Goal: Task Accomplishment & Management: Manage account settings

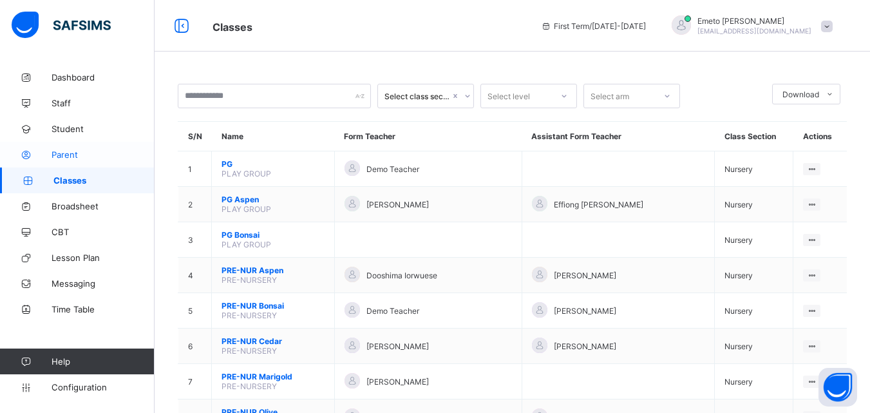
click at [72, 155] on span "Parent" at bounding box center [103, 154] width 103 height 10
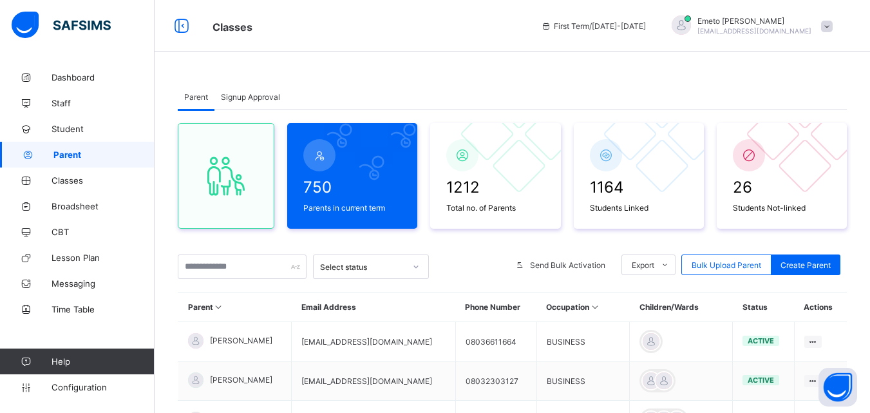
click at [248, 97] on span "Signup Approval" at bounding box center [250, 97] width 59 height 10
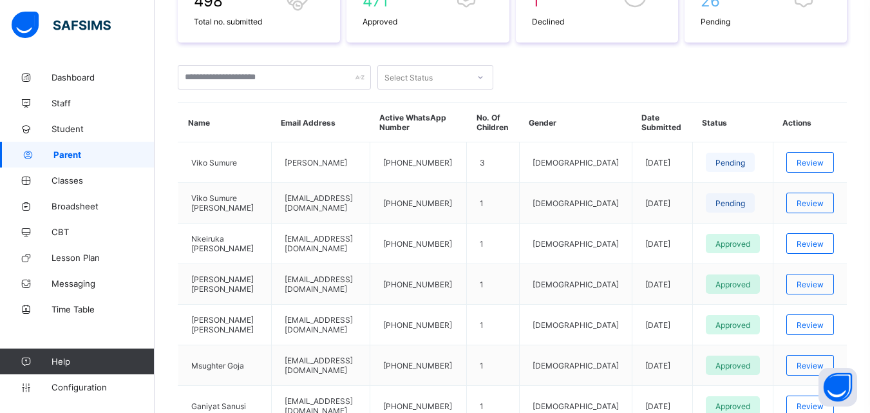
scroll to position [258, 0]
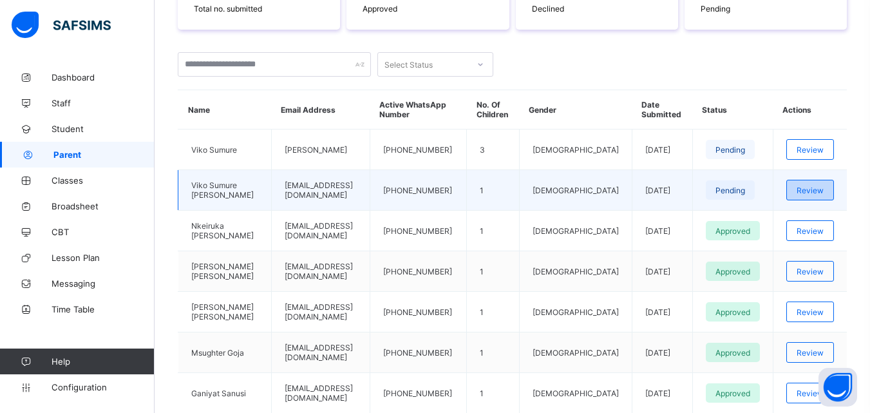
click at [824, 191] on span "Review" at bounding box center [810, 190] width 27 height 10
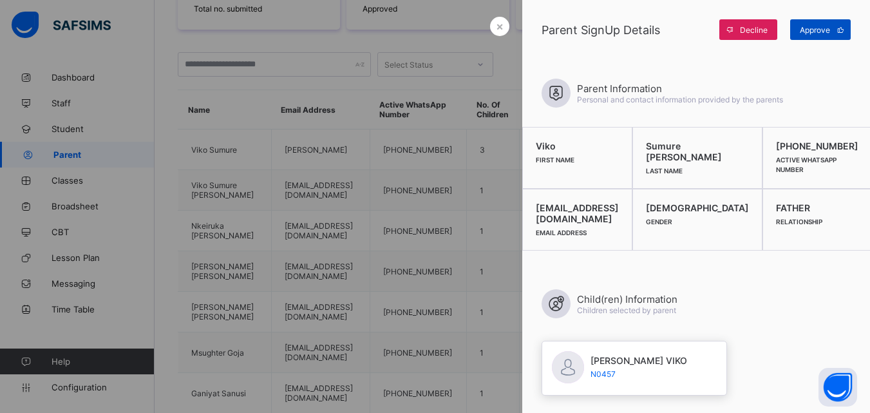
click at [808, 30] on span "Approve" at bounding box center [815, 30] width 30 height 10
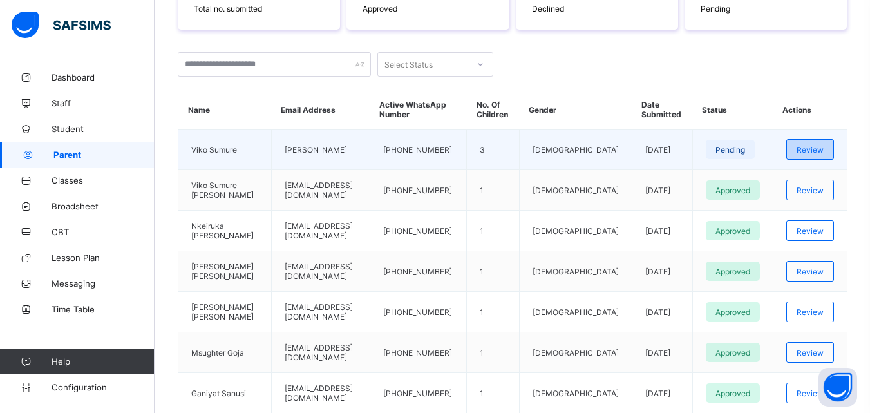
click at [824, 151] on span "Review" at bounding box center [810, 150] width 27 height 10
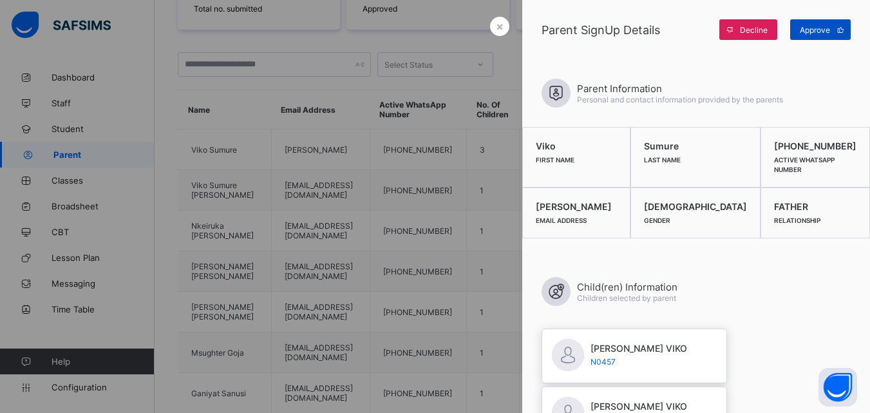
click at [820, 28] on span "Approve" at bounding box center [815, 30] width 30 height 10
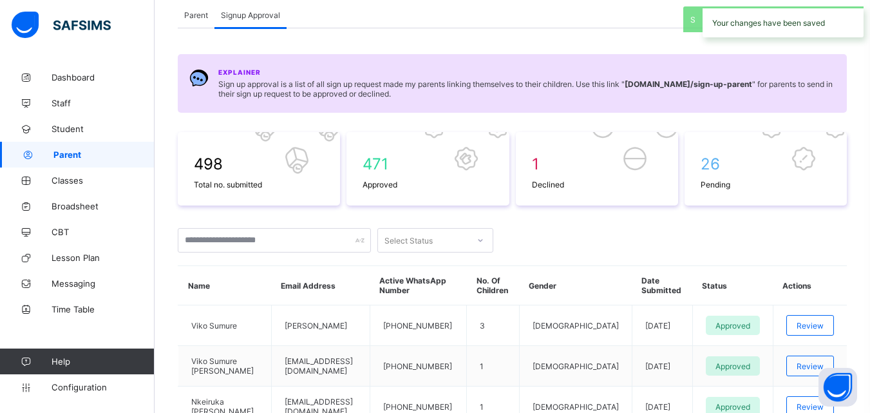
scroll to position [64, 0]
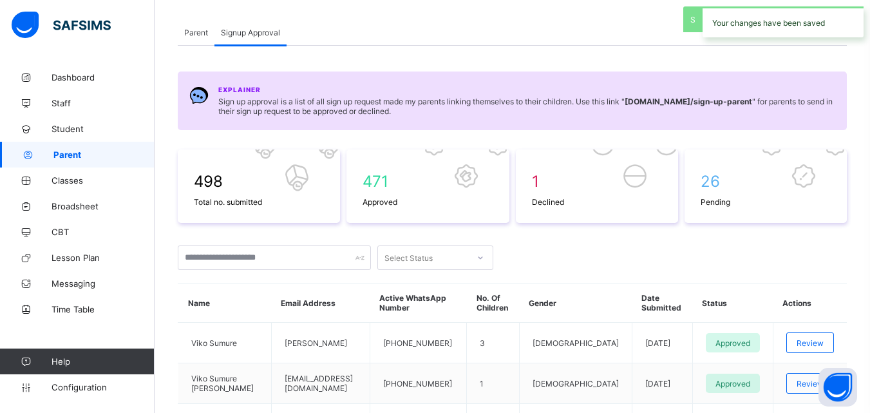
click at [195, 33] on span "Parent" at bounding box center [196, 33] width 24 height 10
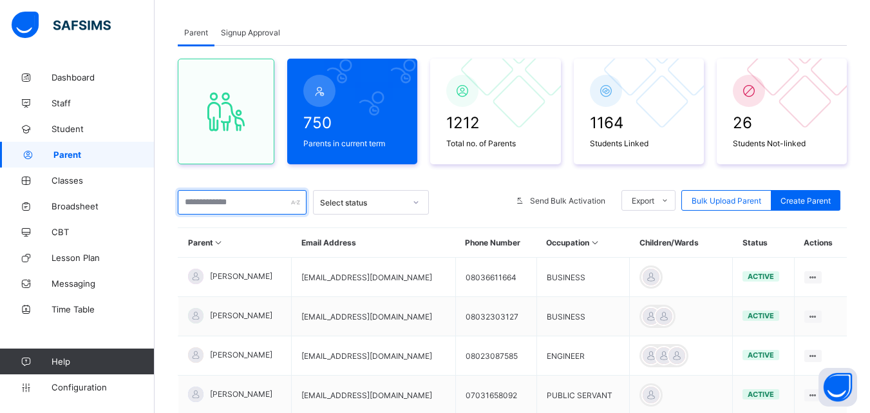
click at [230, 207] on input "text" at bounding box center [242, 202] width 129 height 24
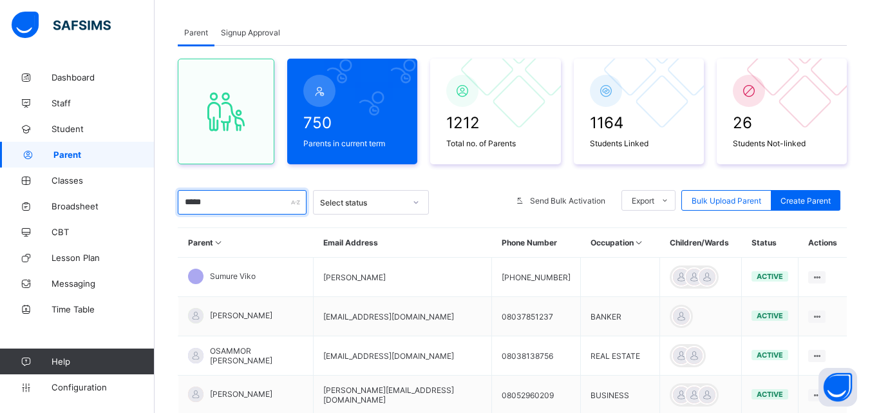
scroll to position [129, 0]
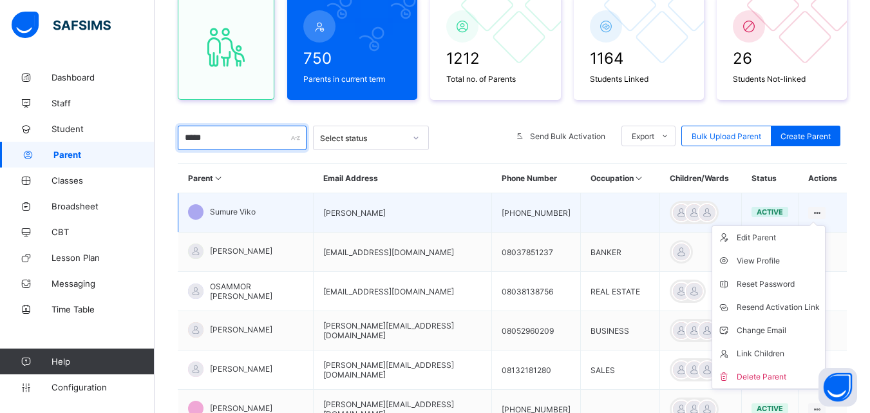
type input "*****"
click at [819, 211] on icon at bounding box center [817, 213] width 11 height 10
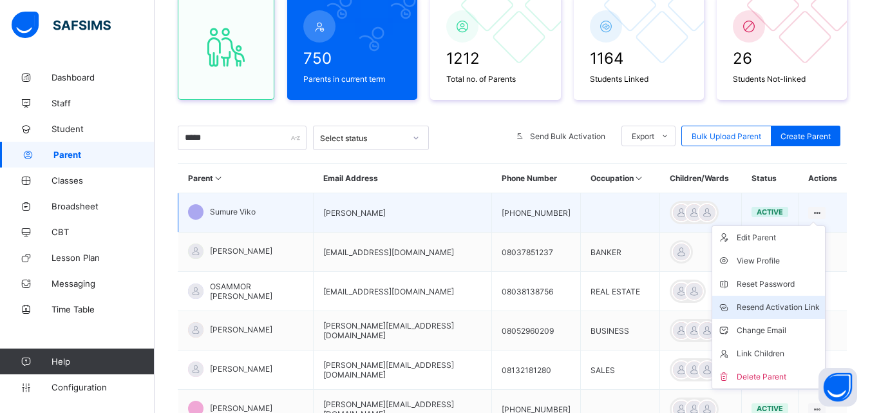
click at [794, 305] on div "Resend Activation Link" at bounding box center [778, 307] width 83 height 13
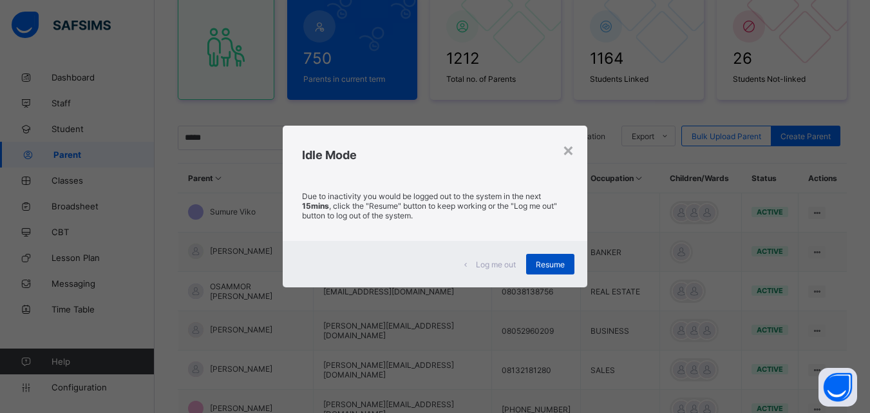
click at [559, 267] on span "Resume" at bounding box center [550, 265] width 29 height 10
click at [537, 267] on span "Resume" at bounding box center [550, 265] width 29 height 10
click at [555, 265] on span "Resume" at bounding box center [550, 265] width 29 height 10
click at [558, 260] on span "Resume" at bounding box center [550, 265] width 29 height 10
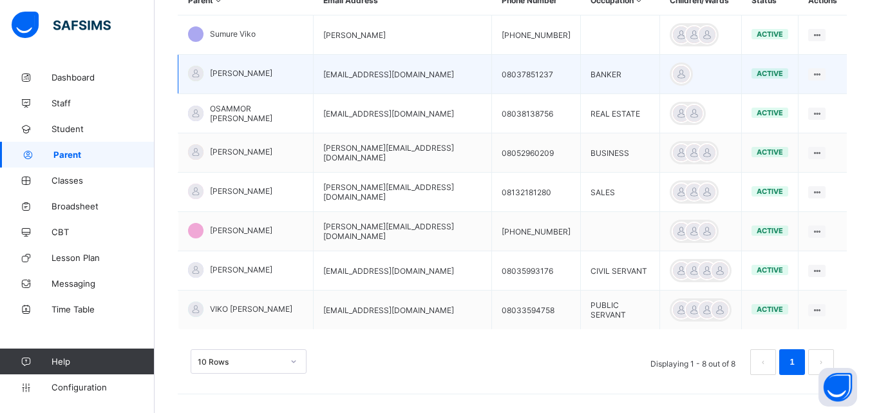
scroll to position [314, 0]
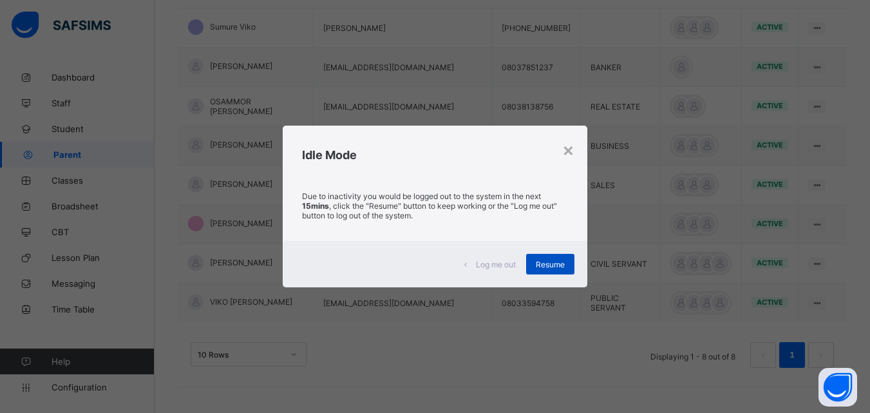
click at [547, 261] on span "Resume" at bounding box center [550, 265] width 29 height 10
